Goal: Navigation & Orientation: Understand site structure

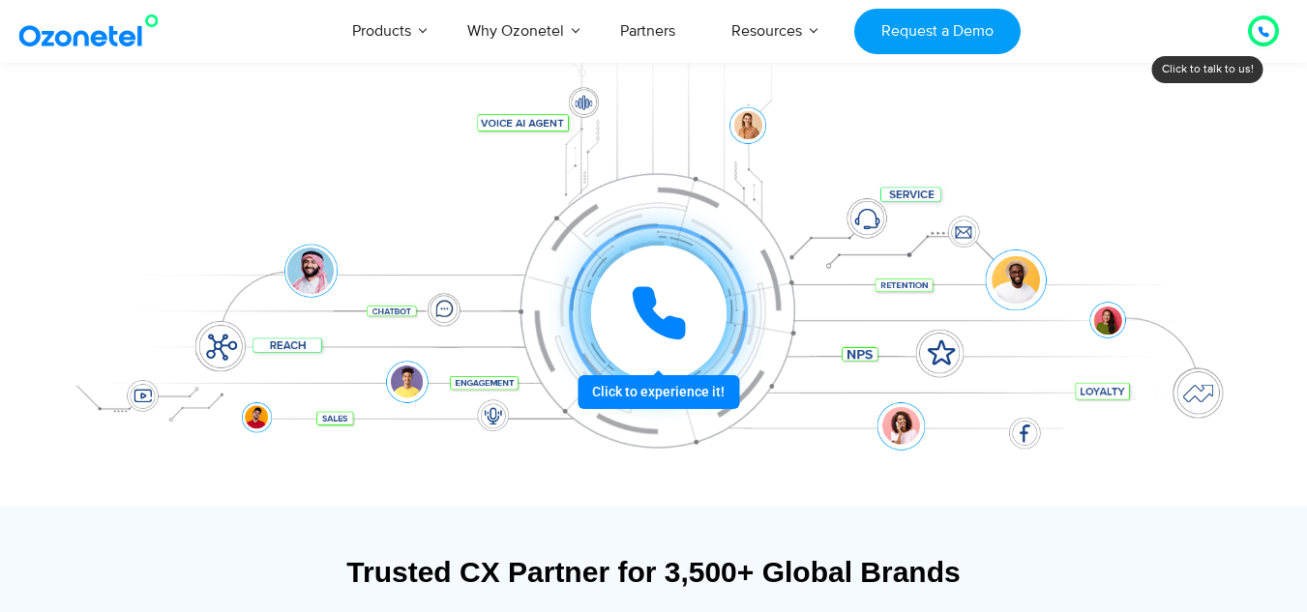
scroll to position [262, 0]
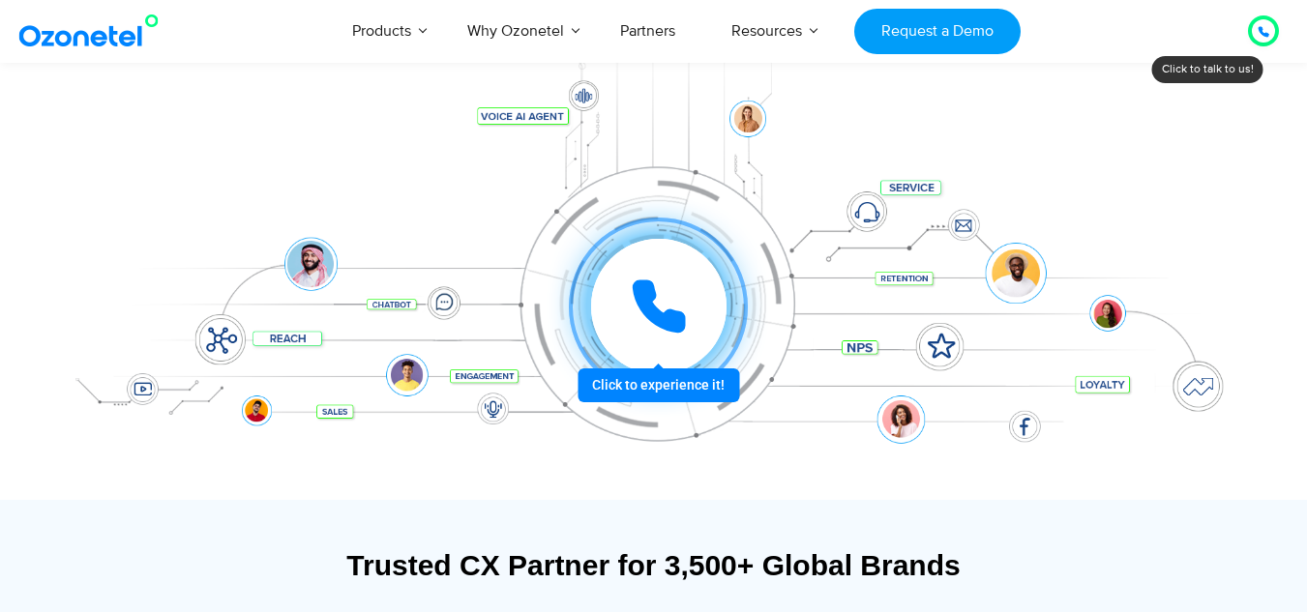
click at [637, 378] on div at bounding box center [657, 306] width 143 height 143
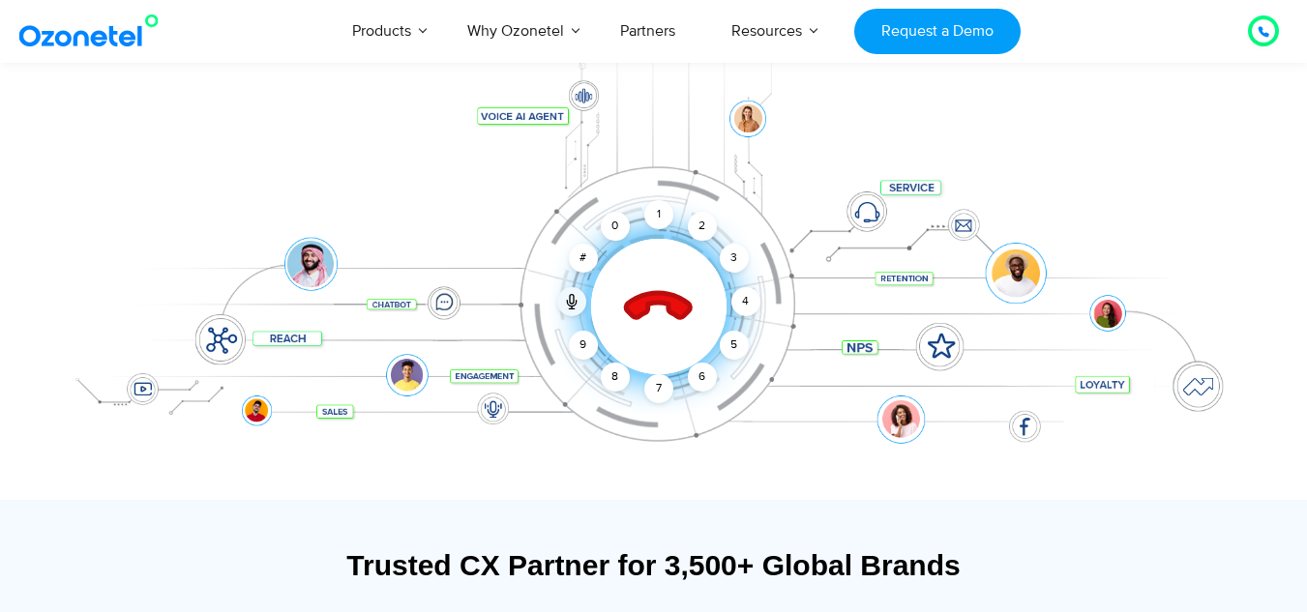
click at [664, 301] on icon at bounding box center [658, 308] width 68 height 68
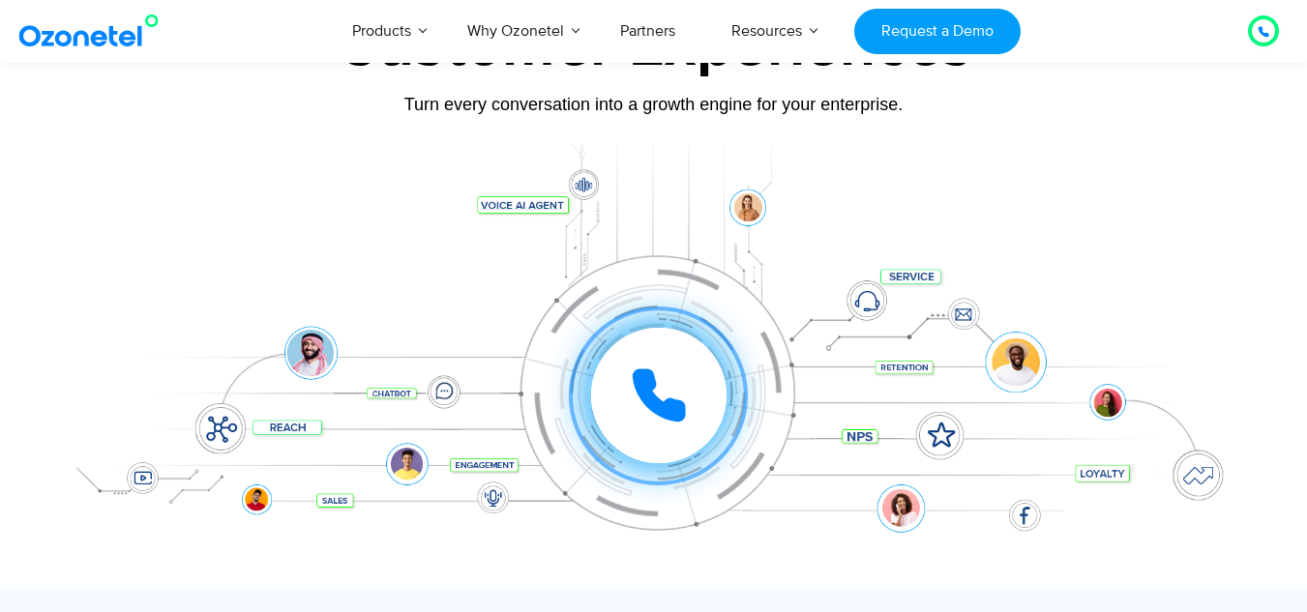
scroll to position [172, 0]
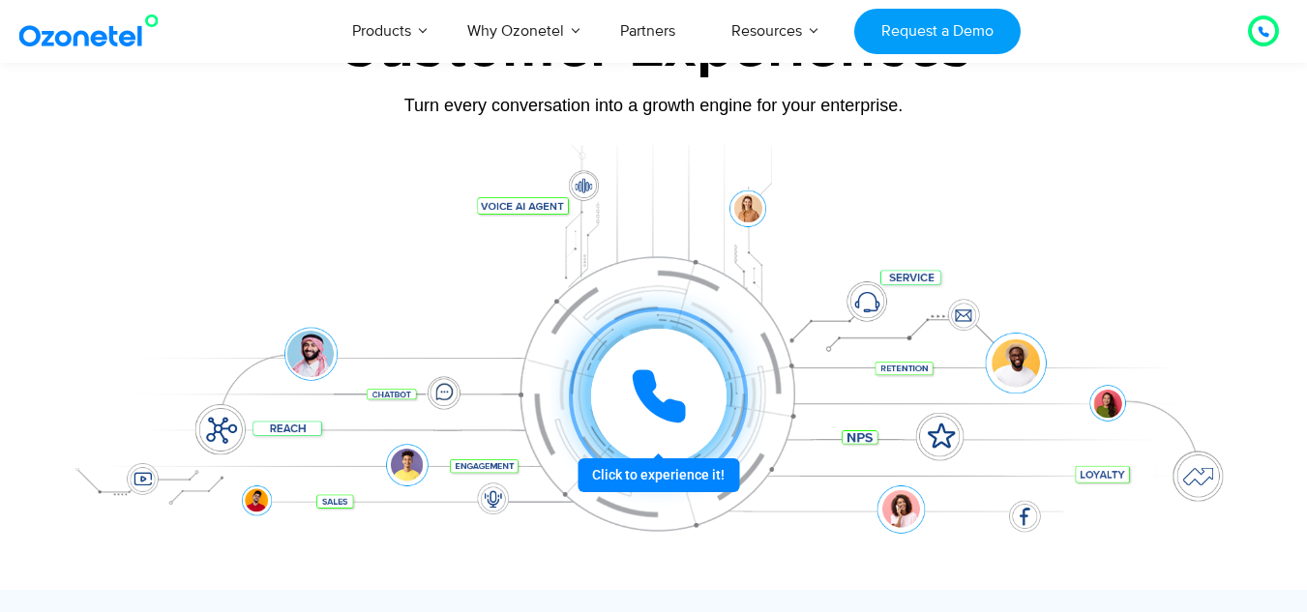
click at [654, 463] on div at bounding box center [658, 396] width 135 height 135
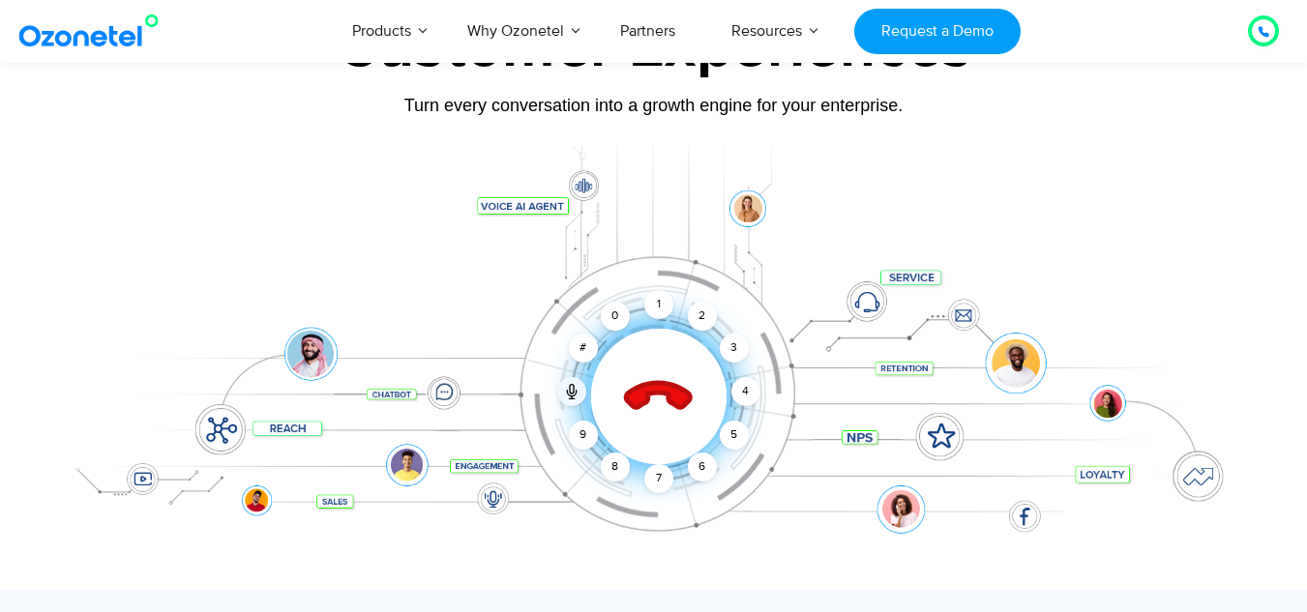
click at [656, 405] on icon at bounding box center [658, 397] width 82 height 82
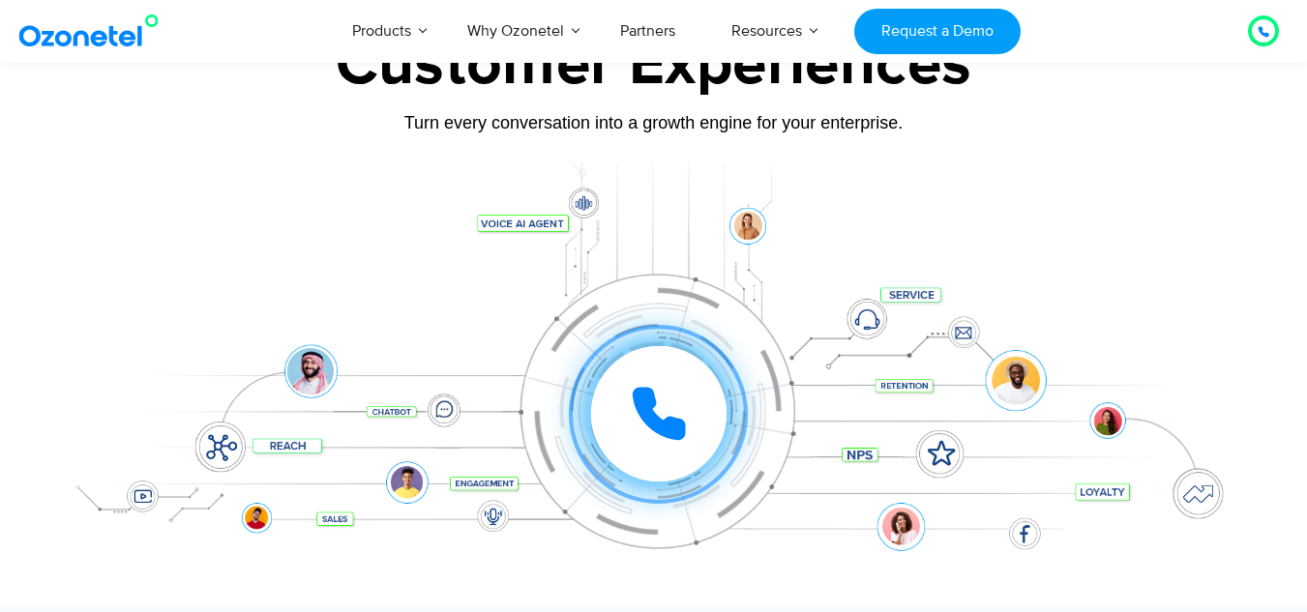
scroll to position [154, 0]
click at [589, 211] on div at bounding box center [653, 385] width 1209 height 445
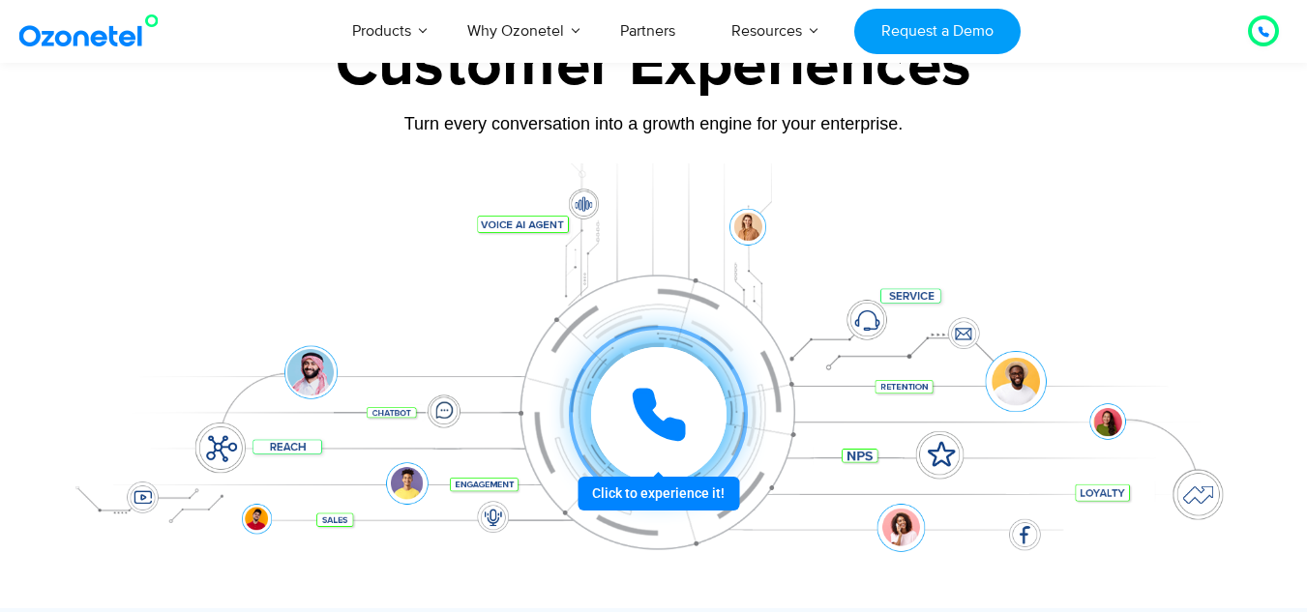
click at [663, 373] on div at bounding box center [658, 414] width 135 height 135
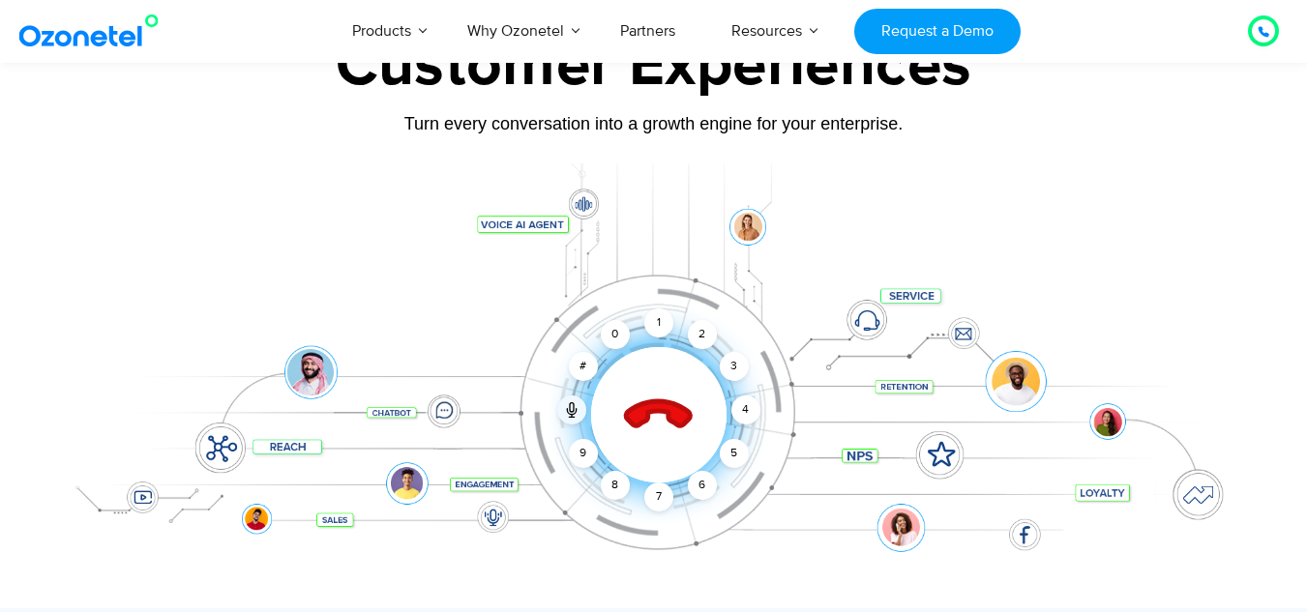
click at [654, 404] on icon at bounding box center [658, 416] width 68 height 68
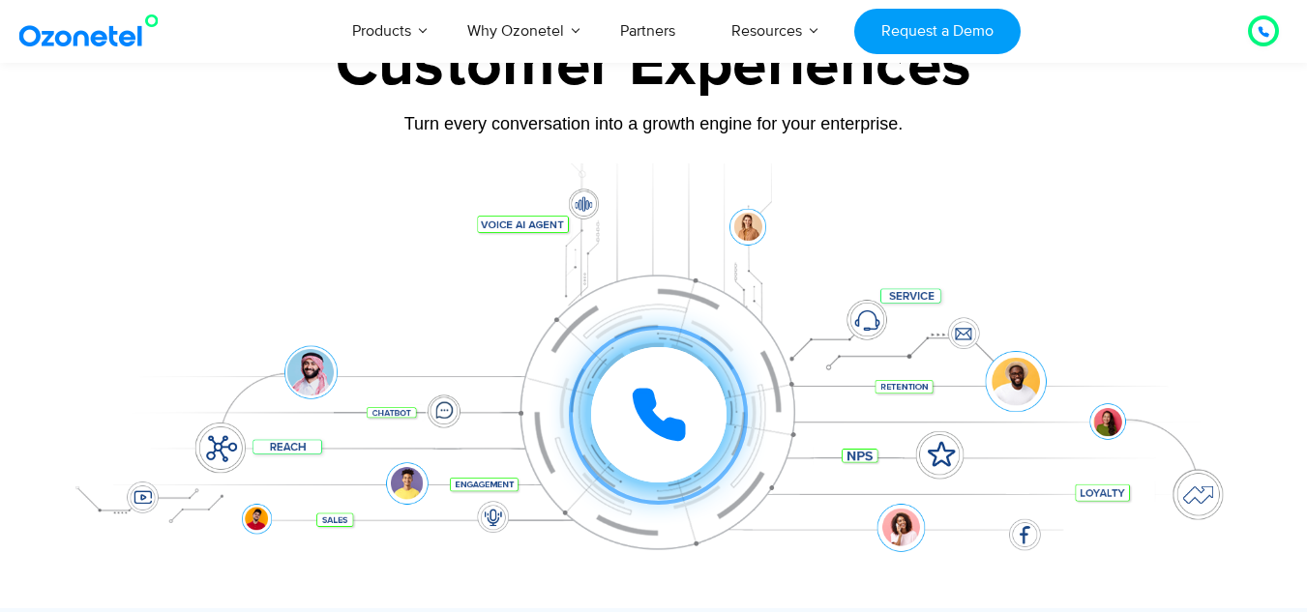
click at [1263, 37] on icon at bounding box center [1263, 32] width 12 height 12
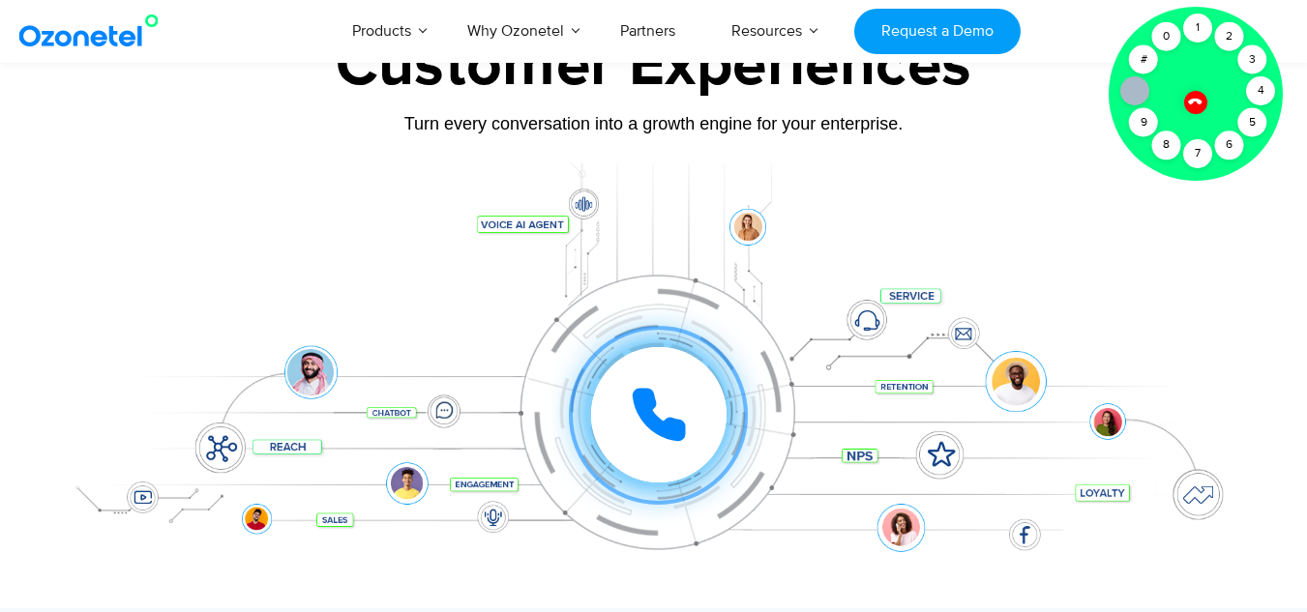
click at [1192, 103] on icon at bounding box center [1195, 102] width 14 height 14
